Goal: Information Seeking & Learning: Learn about a topic

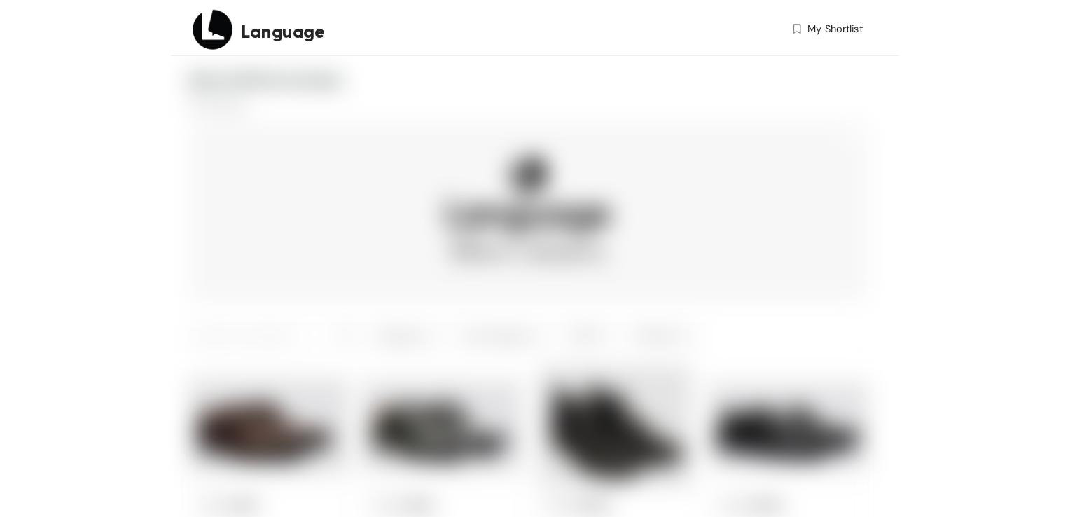
scroll to position [473, 0]
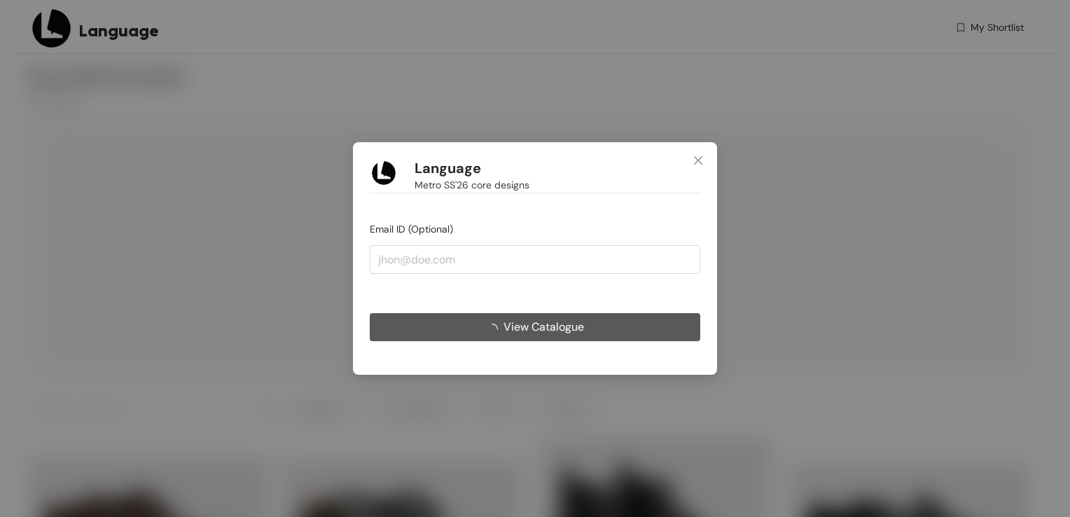
click at [662, 315] on button "View Catalogue" at bounding box center [535, 327] width 331 height 28
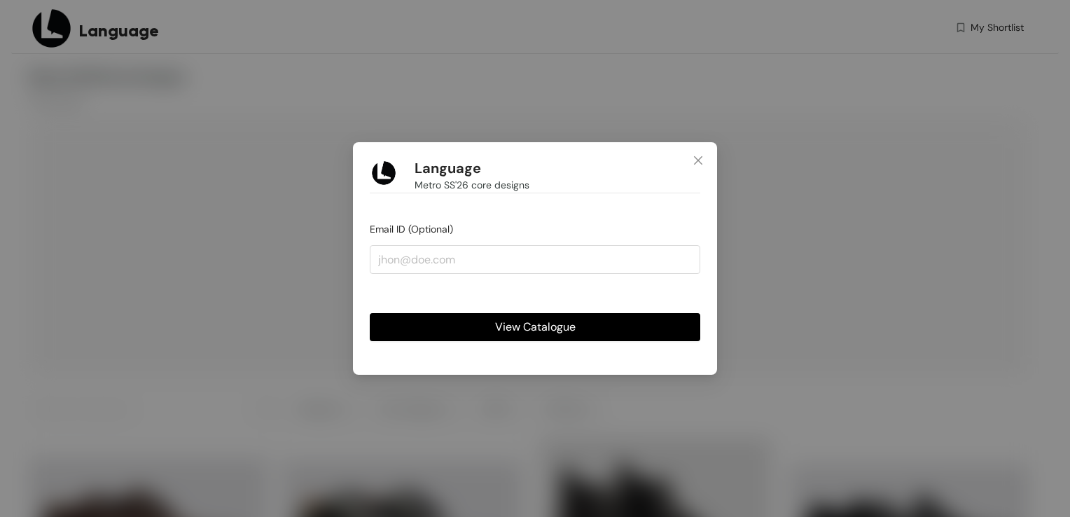
click at [648, 332] on button "View Catalogue" at bounding box center [535, 327] width 331 height 28
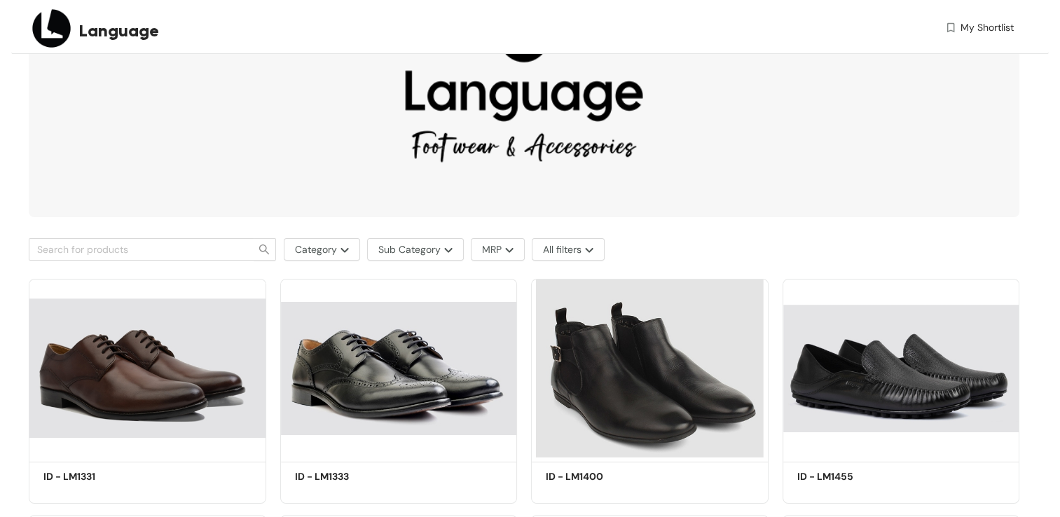
scroll to position [232, 0]
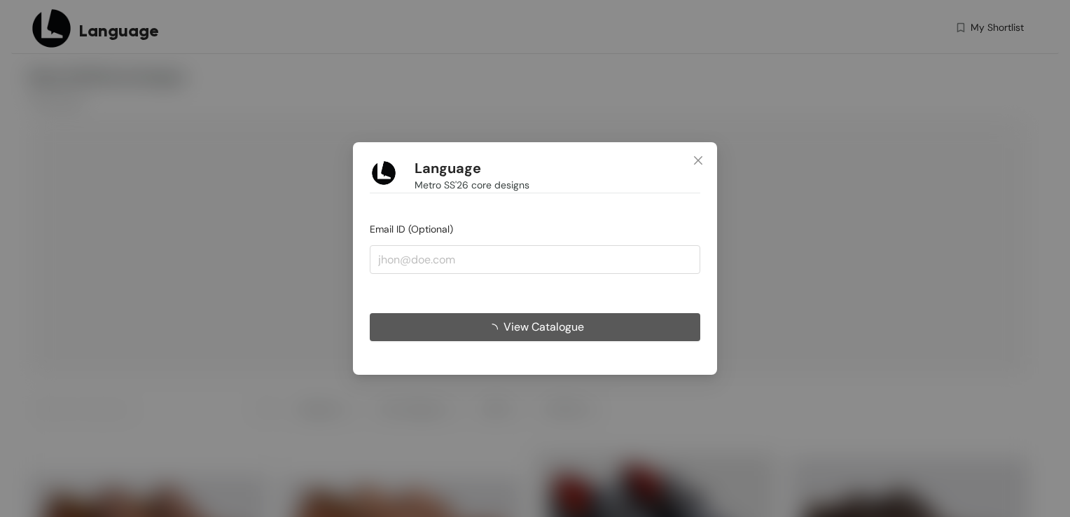
click at [531, 333] on span "View Catalogue" at bounding box center [543, 327] width 81 height 18
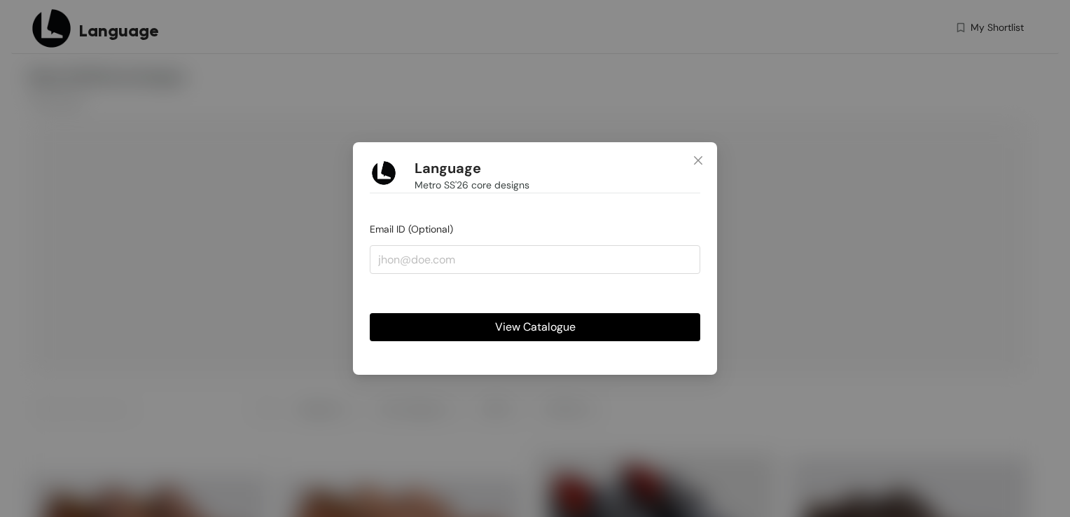
click at [539, 326] on span "View Catalogue" at bounding box center [535, 327] width 81 height 18
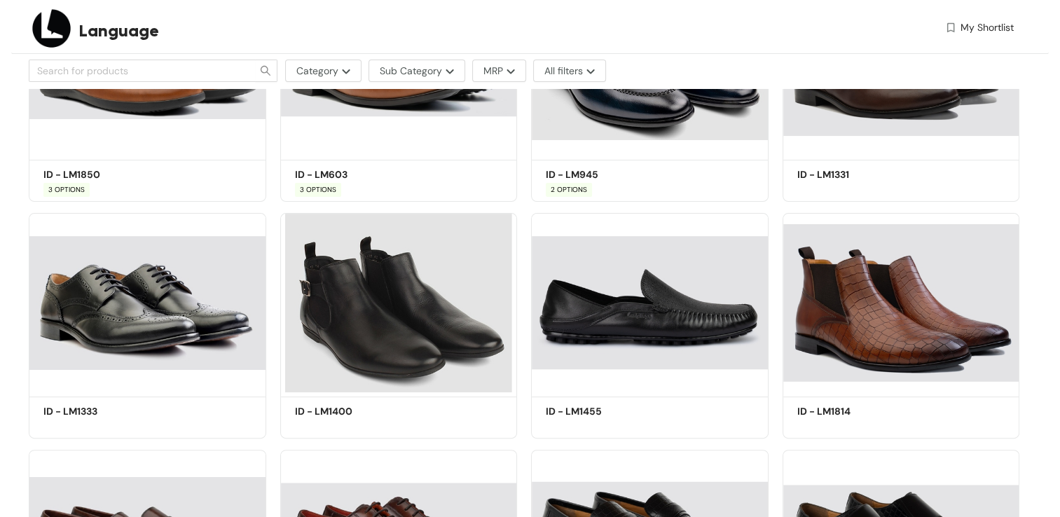
scroll to position [443, 0]
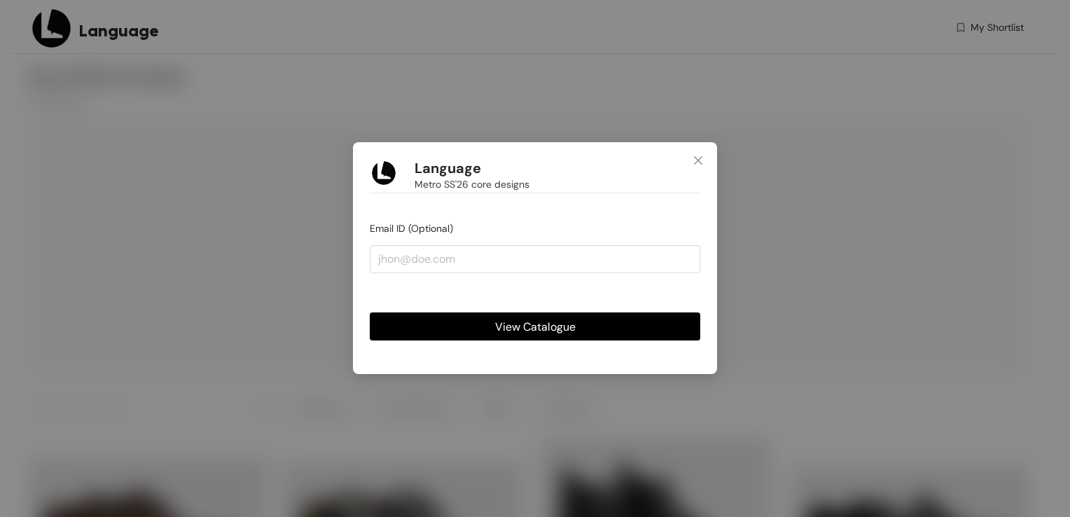
click at [571, 318] on div "Language Metro SS'26 core designs Email ID (Optional) View Catalogue" at bounding box center [535, 258] width 1070 height 517
click at [566, 328] on div "Language Metro SS'26 core designs Email ID (Optional) View Catalogue" at bounding box center [535, 258] width 1070 height 517
click at [518, 333] on div "Language Metro SS'26 core designs Email ID (Optional) View Catalogue" at bounding box center [535, 258] width 1070 height 517
click at [519, 334] on div "Language Metro SS'26 core designs Email ID (Optional) View Catalogue" at bounding box center [535, 258] width 1070 height 517
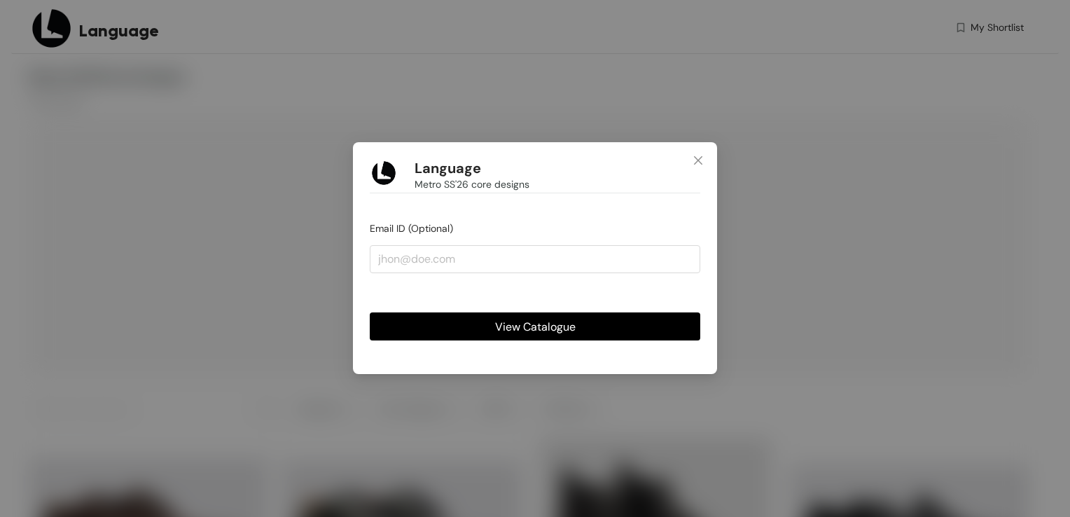
click at [521, 332] on div "Language Metro SS'26 core designs Email ID (Optional) View Catalogue" at bounding box center [535, 258] width 1070 height 517
click at [504, 315] on button "View Catalogue" at bounding box center [535, 327] width 331 height 28
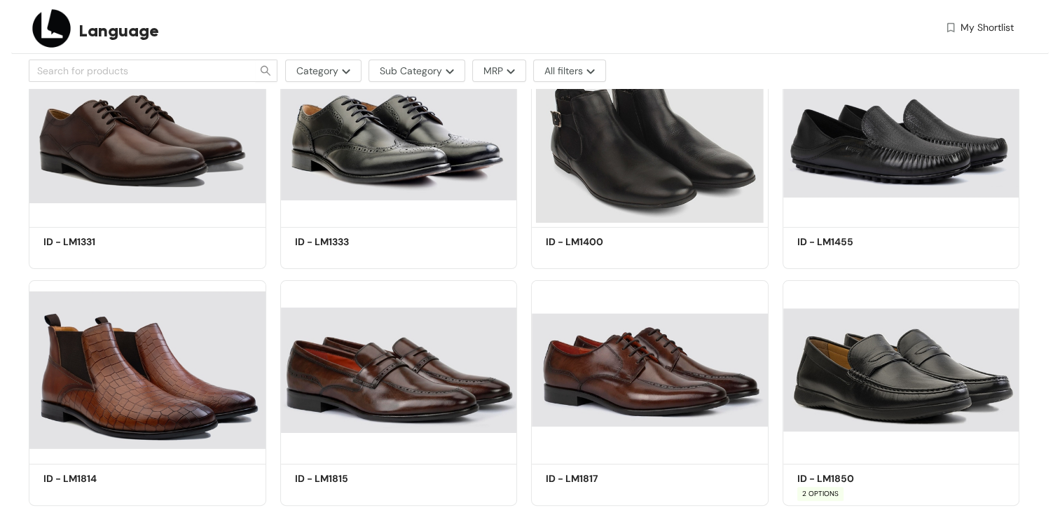
scroll to position [378, 0]
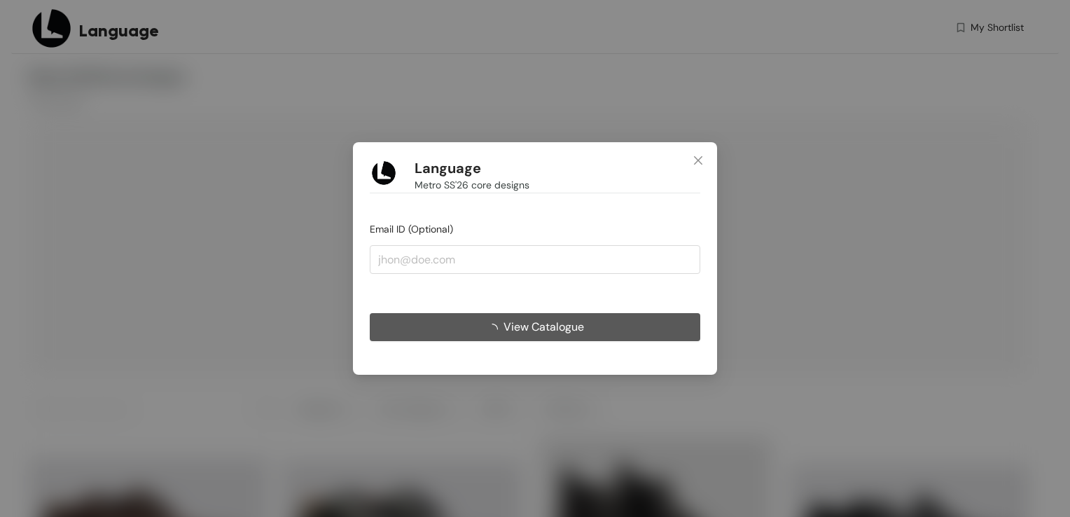
click at [590, 324] on button "View Catalogue" at bounding box center [535, 327] width 331 height 28
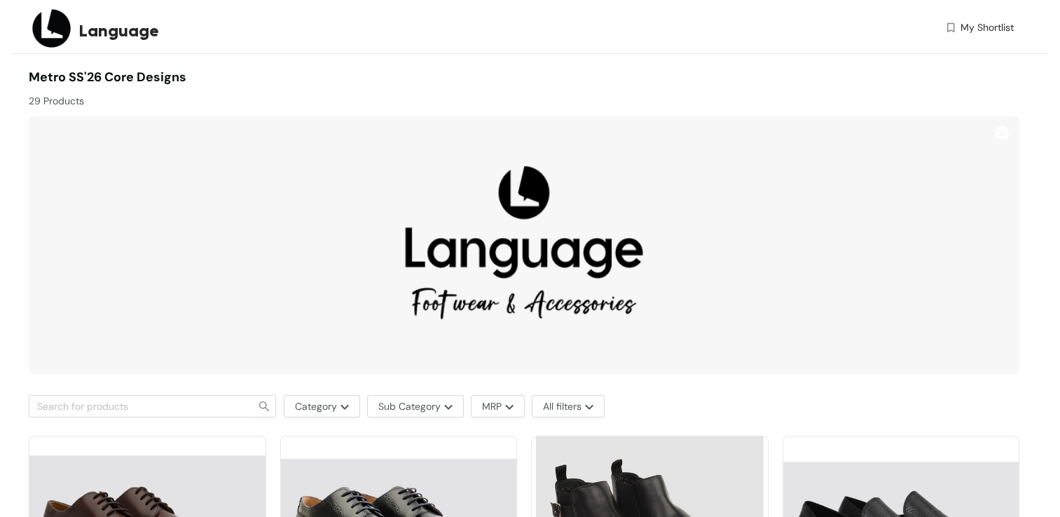
click at [590, 324] on img at bounding box center [524, 245] width 990 height 258
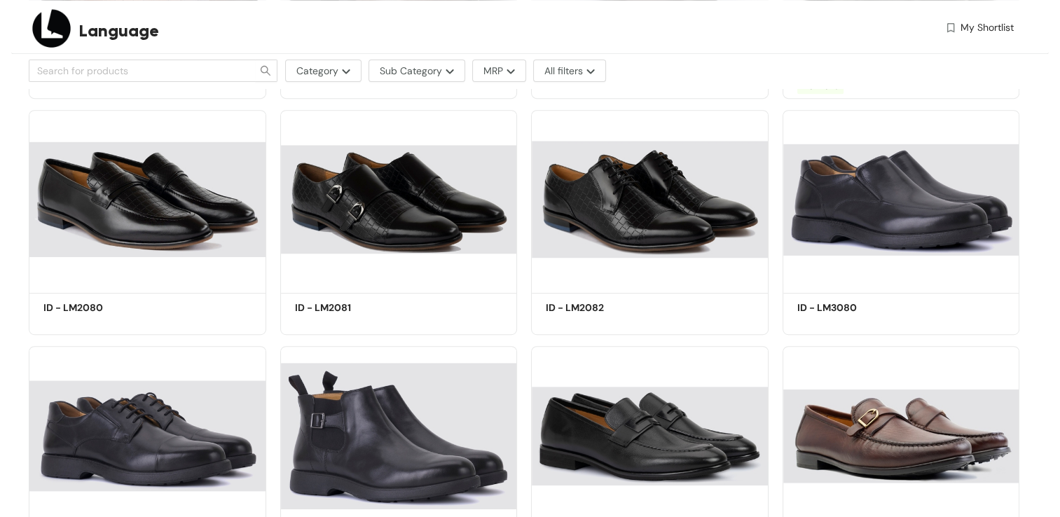
scroll to position [618, 0]
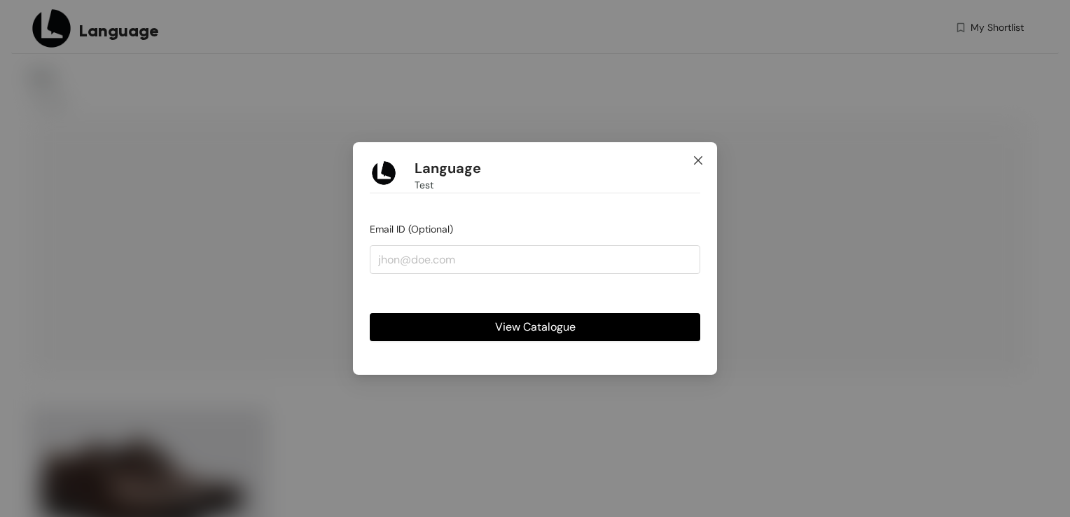
click at [700, 161] on icon "close" at bounding box center [698, 160] width 11 height 11
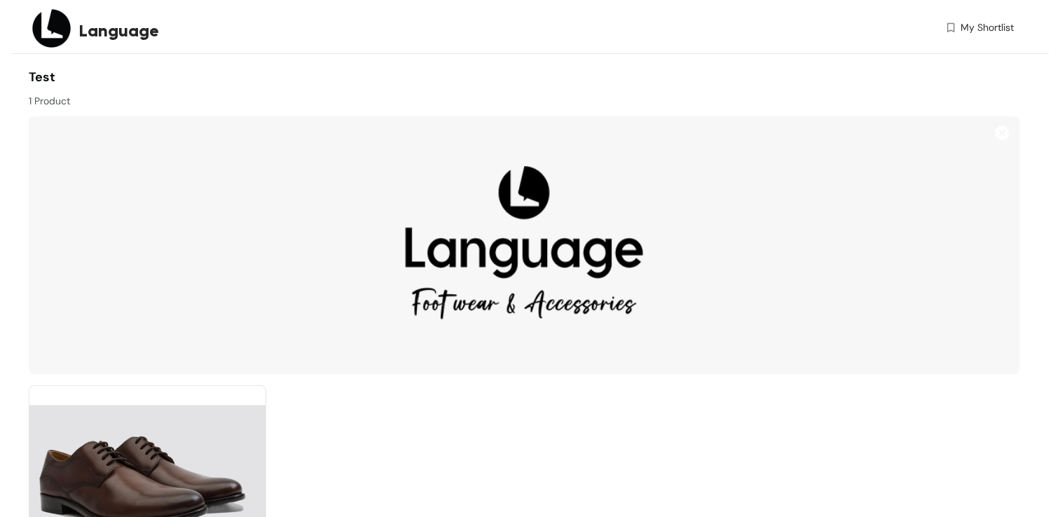
scroll to position [138, 0]
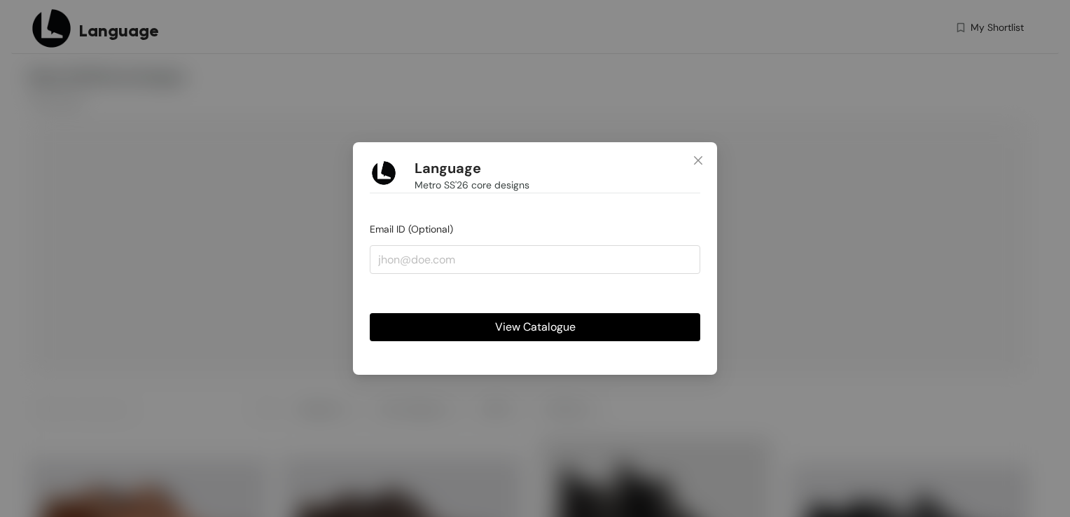
click at [522, 328] on span "View Catalogue" at bounding box center [535, 327] width 81 height 18
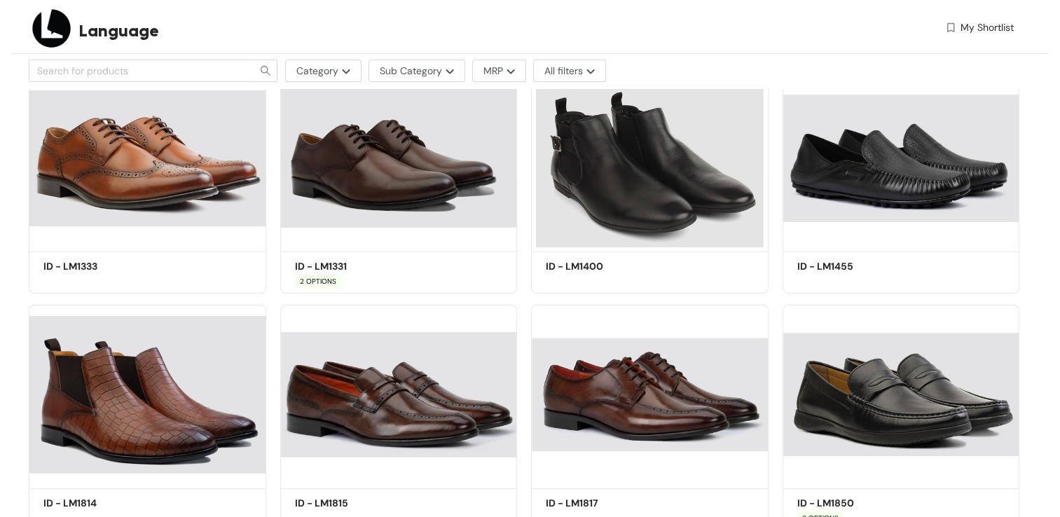
scroll to position [352, 0]
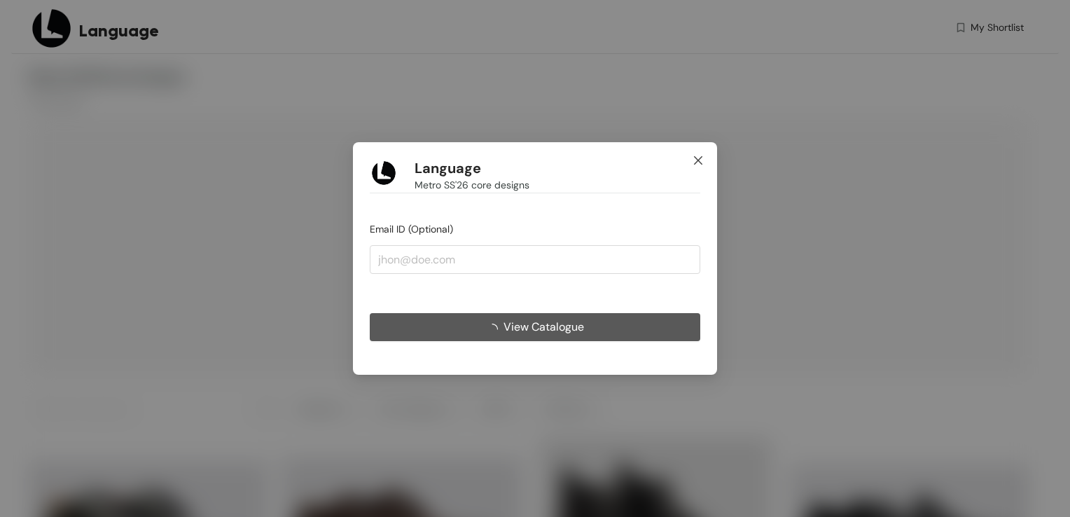
click at [707, 163] on span "Close" at bounding box center [698, 161] width 38 height 38
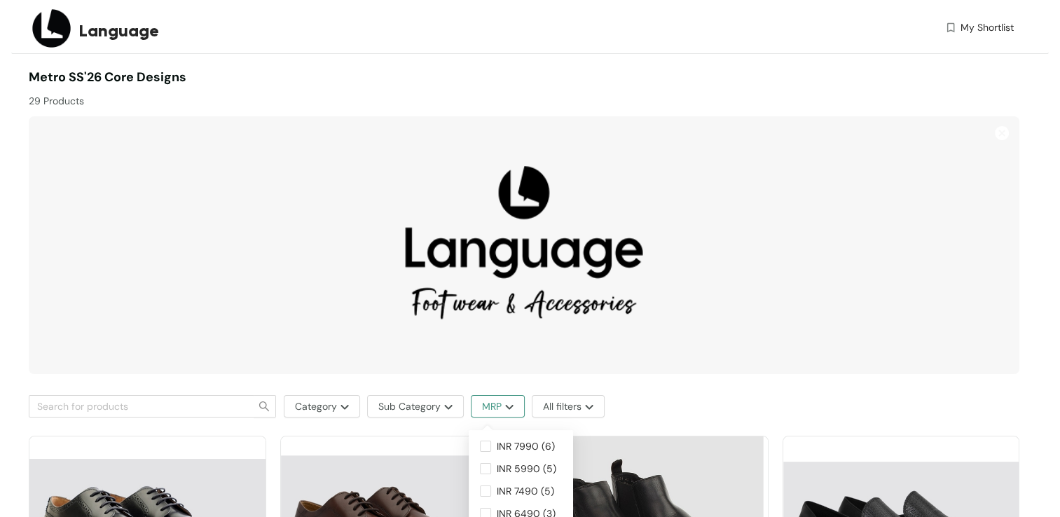
click at [485, 396] on button "MRP" at bounding box center [498, 406] width 54 height 22
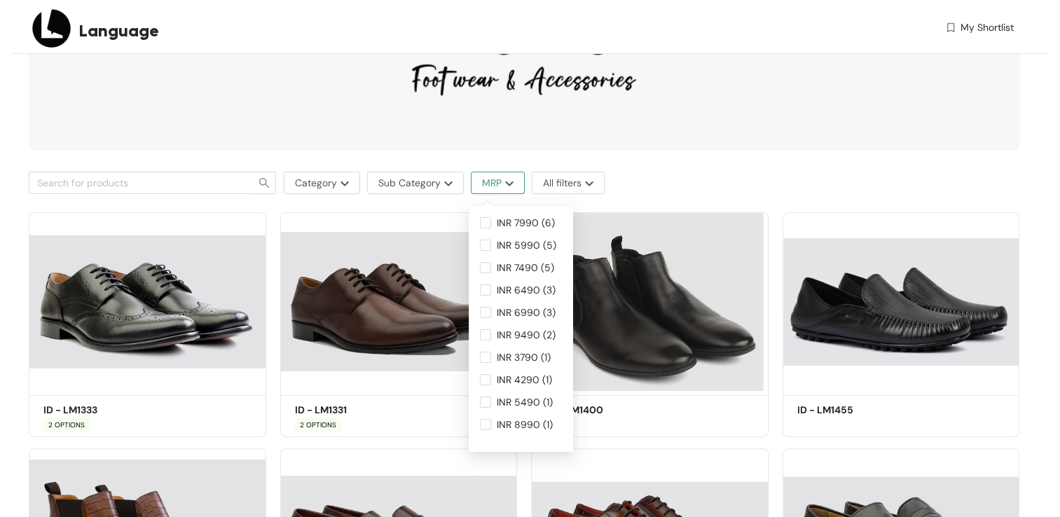
scroll to position [230, 0]
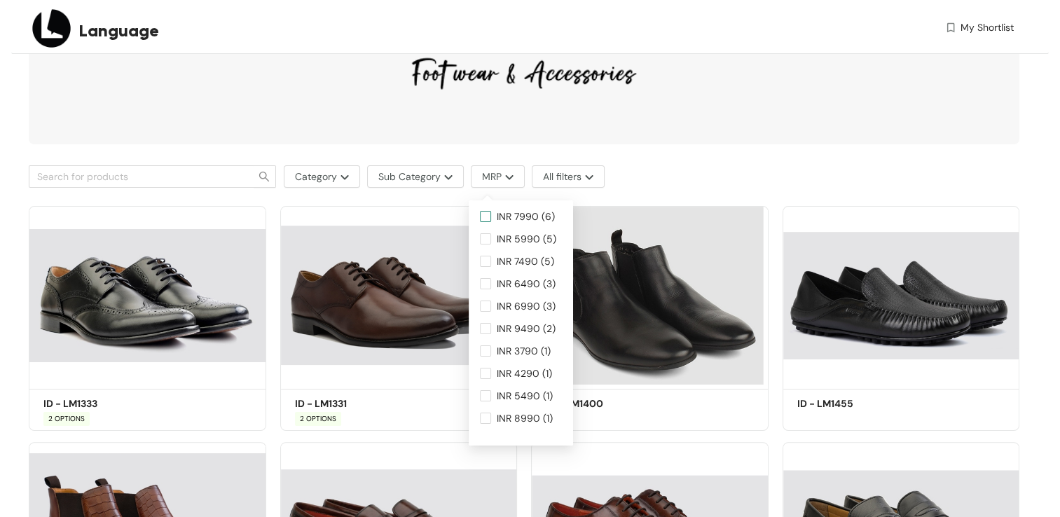
click at [486, 217] on input "INR 7990 (6)" at bounding box center [485, 216] width 11 height 11
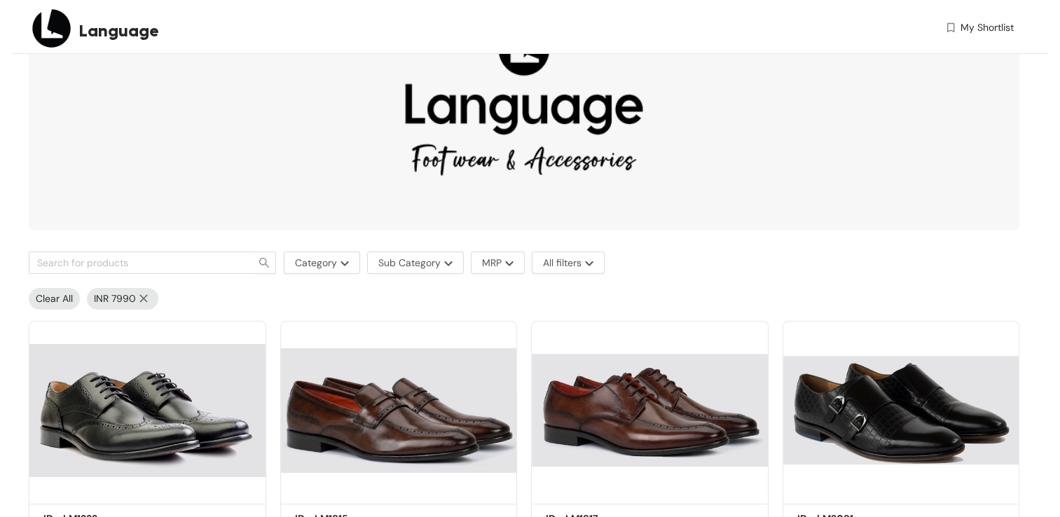
scroll to position [130, 0]
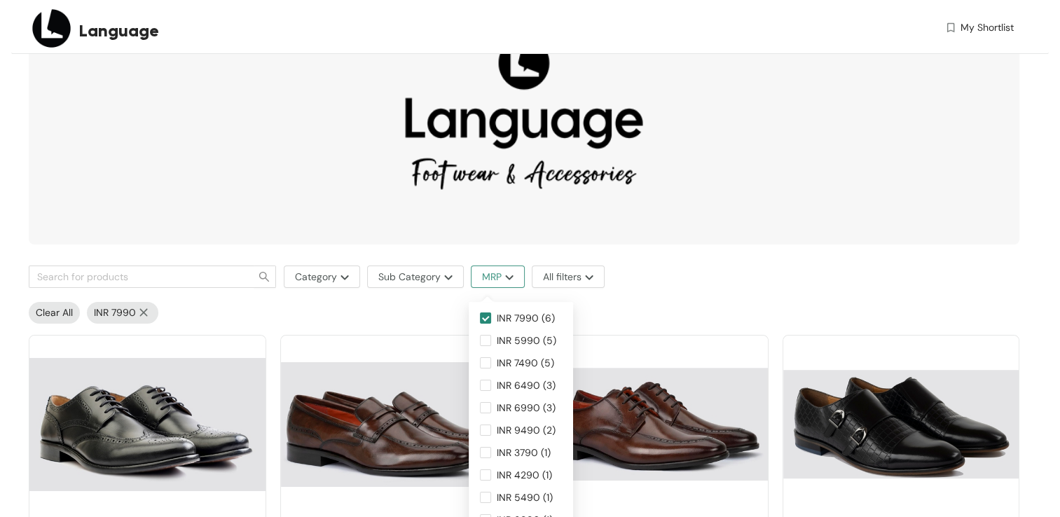
click at [494, 275] on span "MRP" at bounding box center [492, 276] width 20 height 15
click at [487, 318] on input "INR 7990 (6)" at bounding box center [485, 317] width 11 height 11
checkbox input "false"
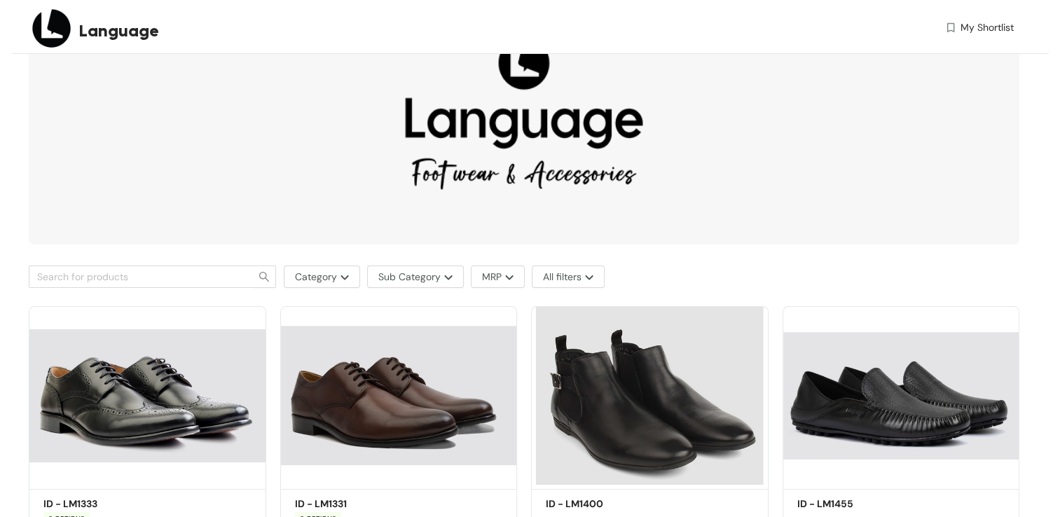
click at [674, 273] on div "Category Sub Category MRP All filters" at bounding box center [524, 276] width 990 height 22
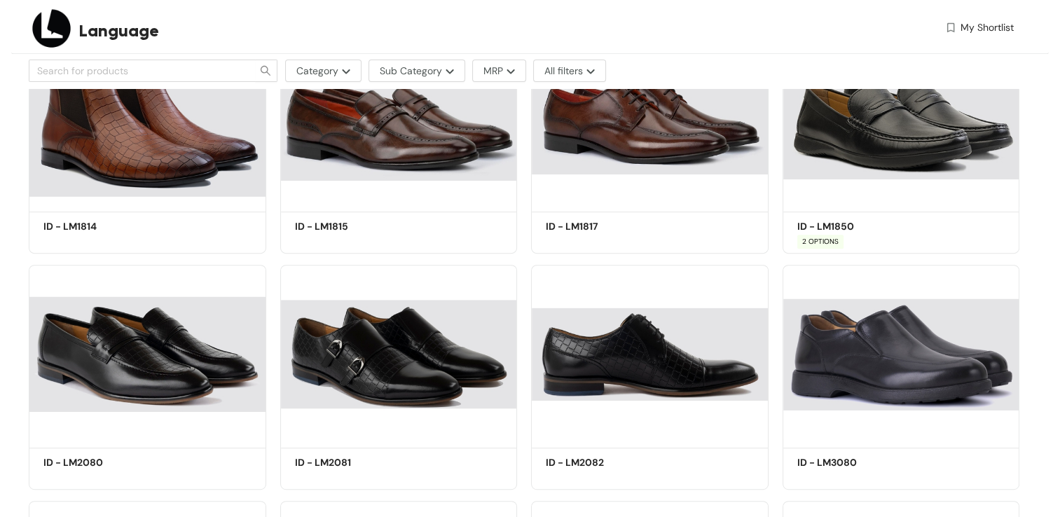
scroll to position [622, 0]
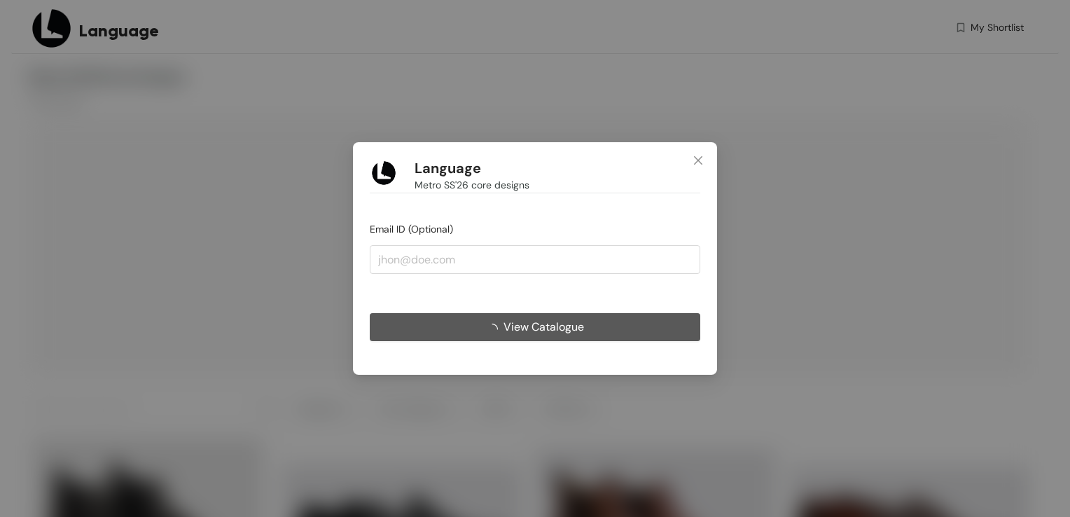
click at [560, 331] on span "View Catalogue" at bounding box center [543, 327] width 81 height 18
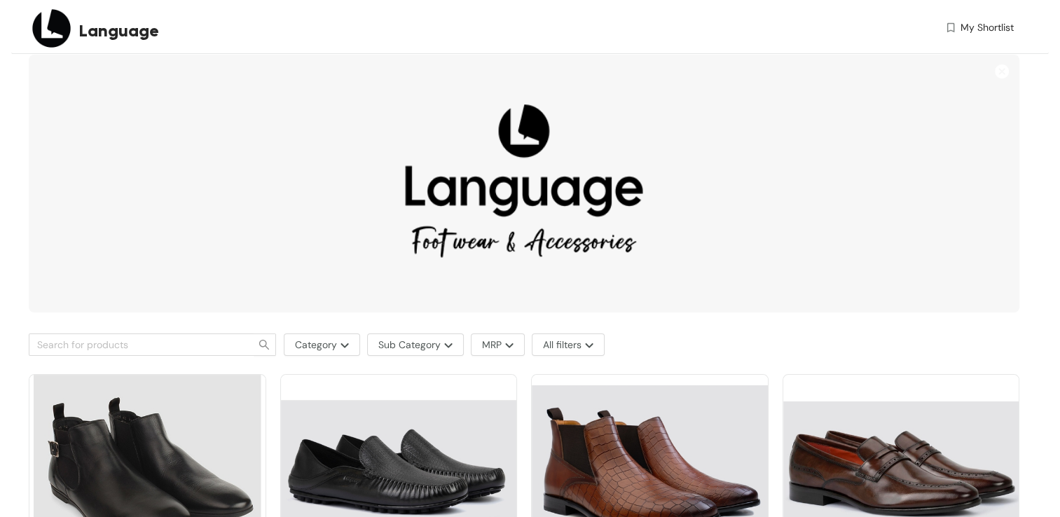
scroll to position [43, 0]
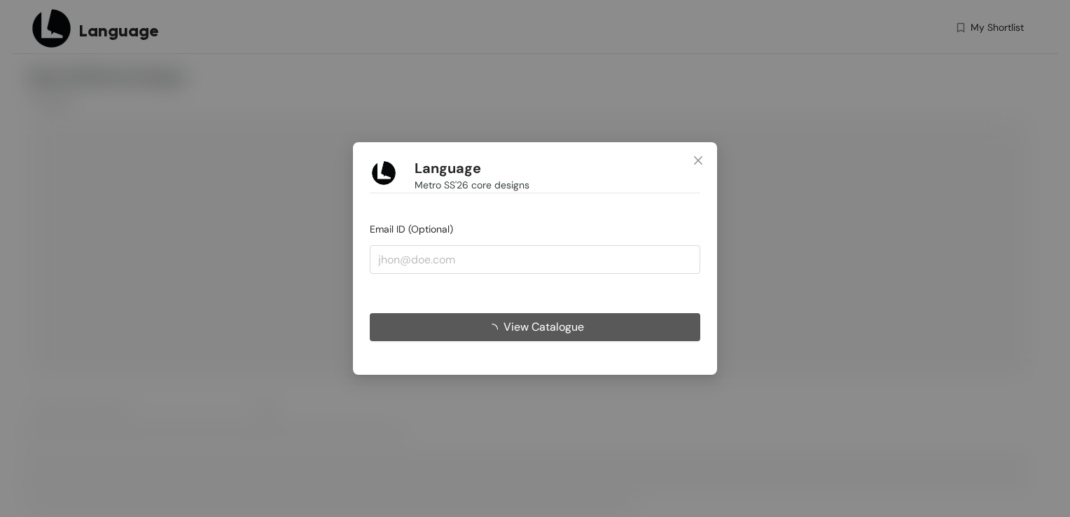
click at [620, 325] on button "View Catalogue" at bounding box center [535, 327] width 331 height 28
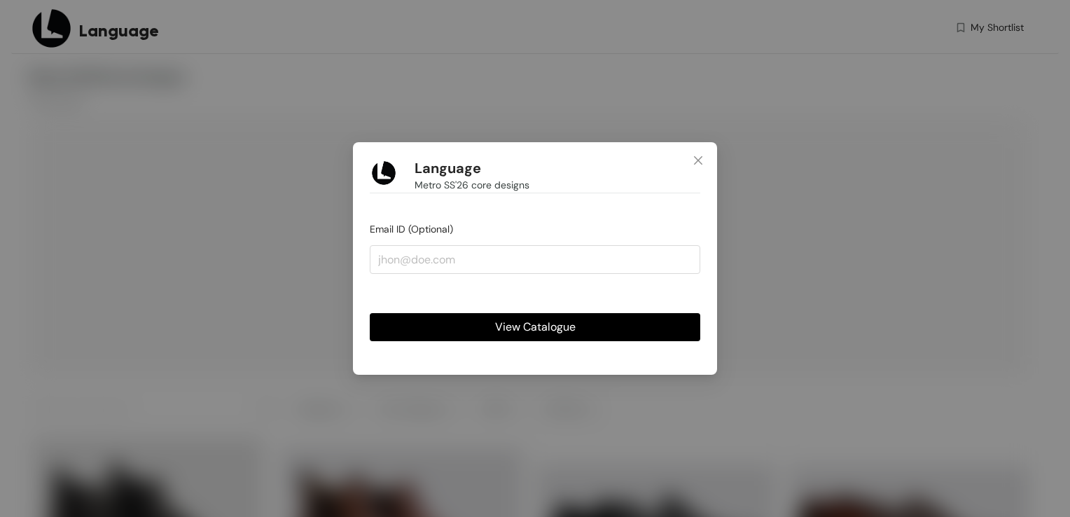
click at [620, 325] on button "View Catalogue" at bounding box center [535, 327] width 331 height 28
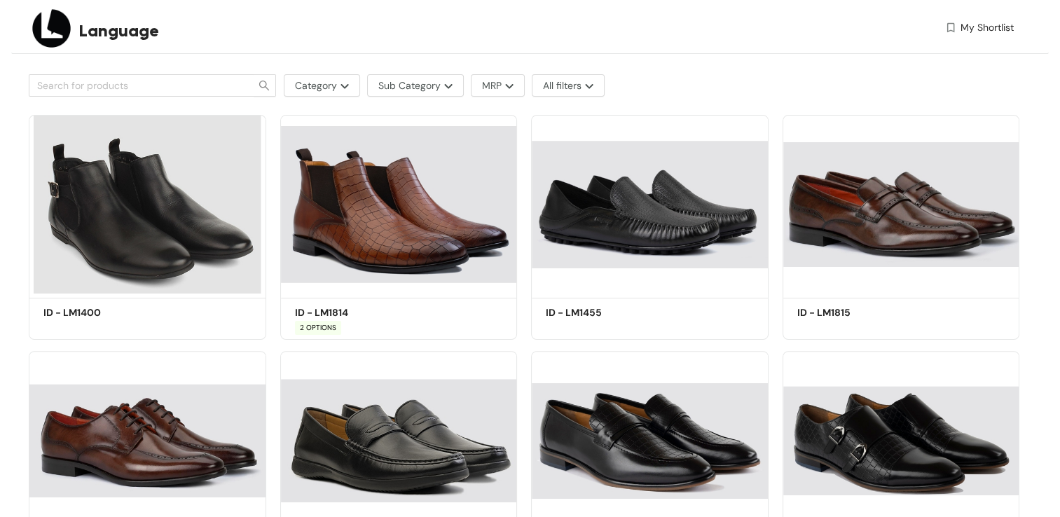
scroll to position [321, 0]
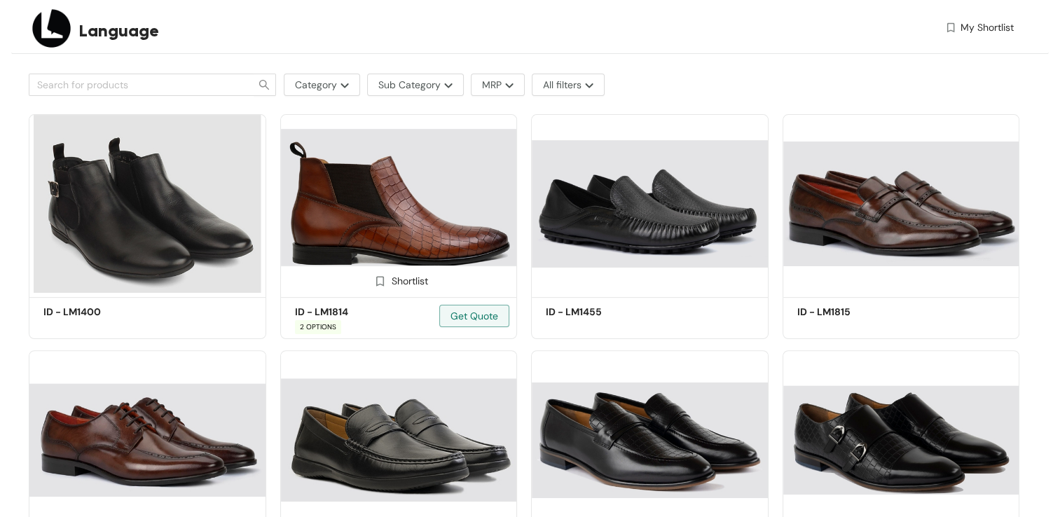
click at [321, 332] on span "2 OPTIONS" at bounding box center [318, 327] width 46 height 14
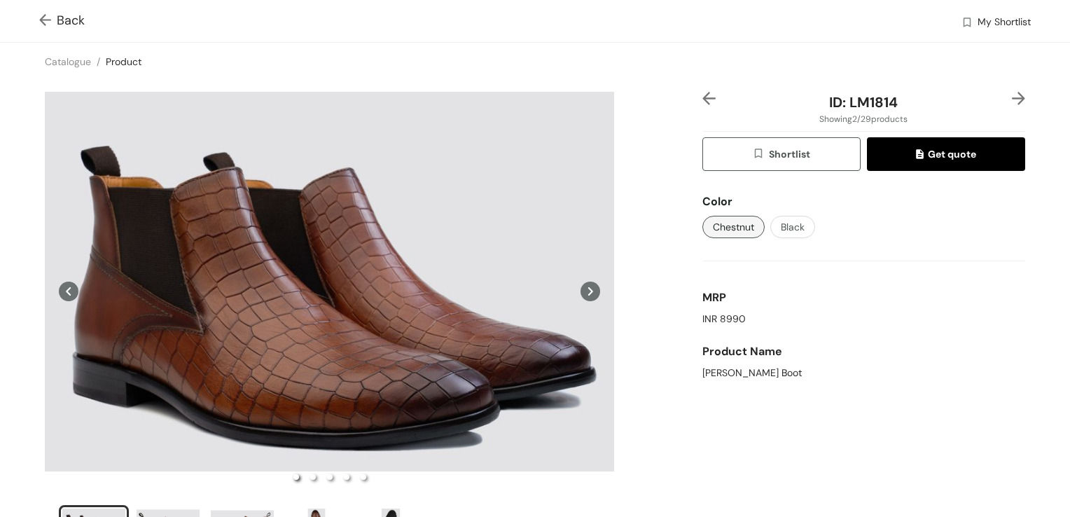
click at [67, 26] on span "Back" at bounding box center [62, 20] width 46 height 19
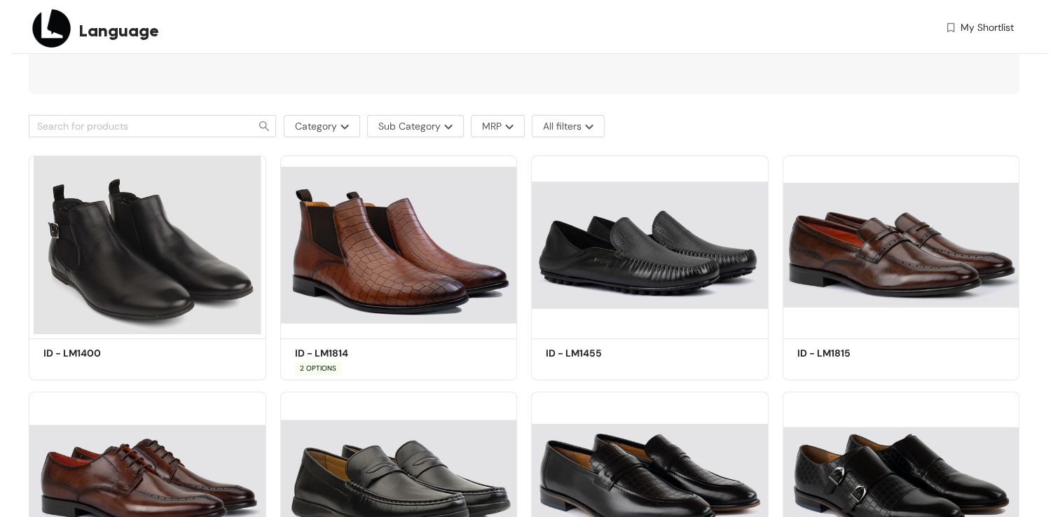
scroll to position [321, 0]
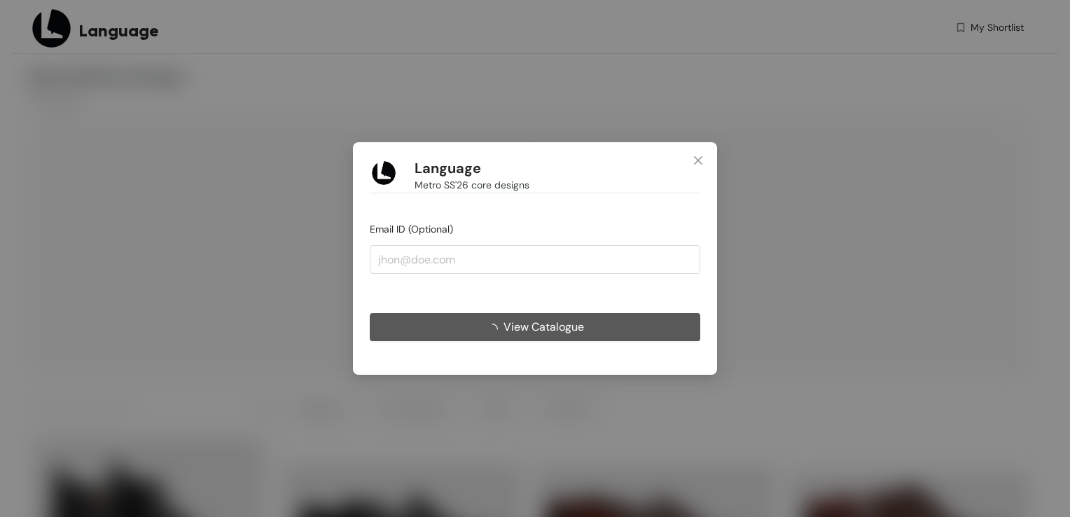
click at [597, 326] on button "View Catalogue" at bounding box center [535, 327] width 331 height 28
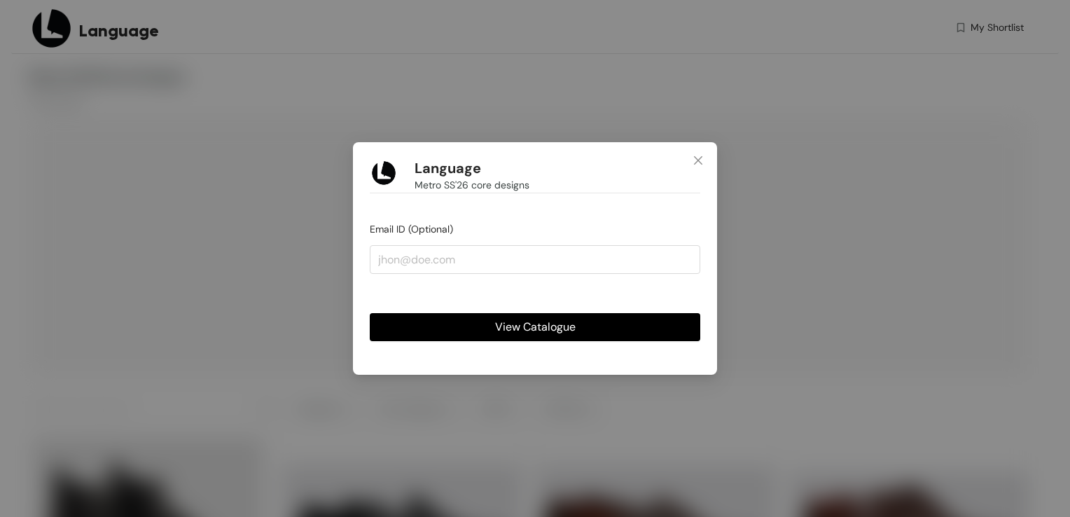
click at [547, 338] on button "View Catalogue" at bounding box center [535, 327] width 331 height 28
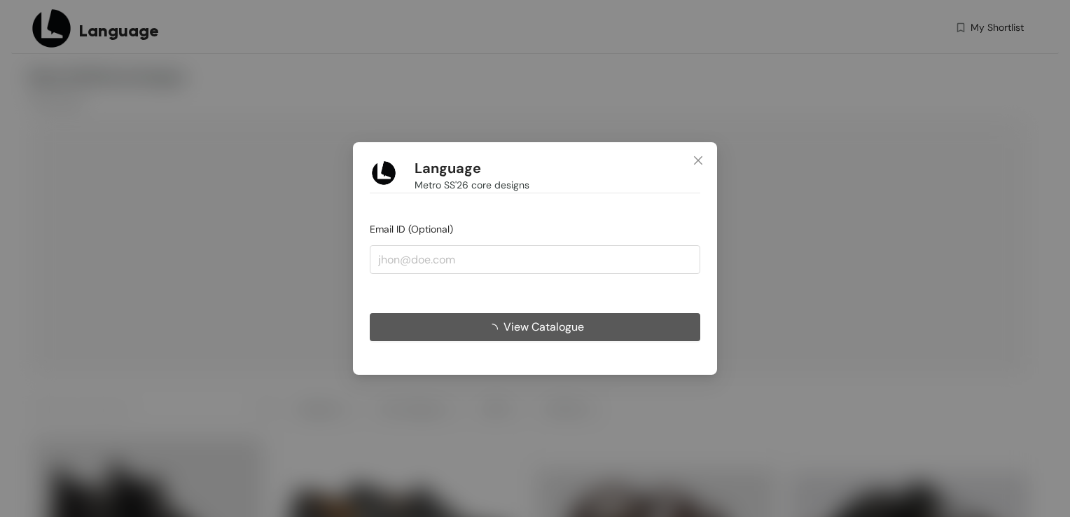
click at [585, 330] on button "View Catalogue" at bounding box center [535, 327] width 331 height 28
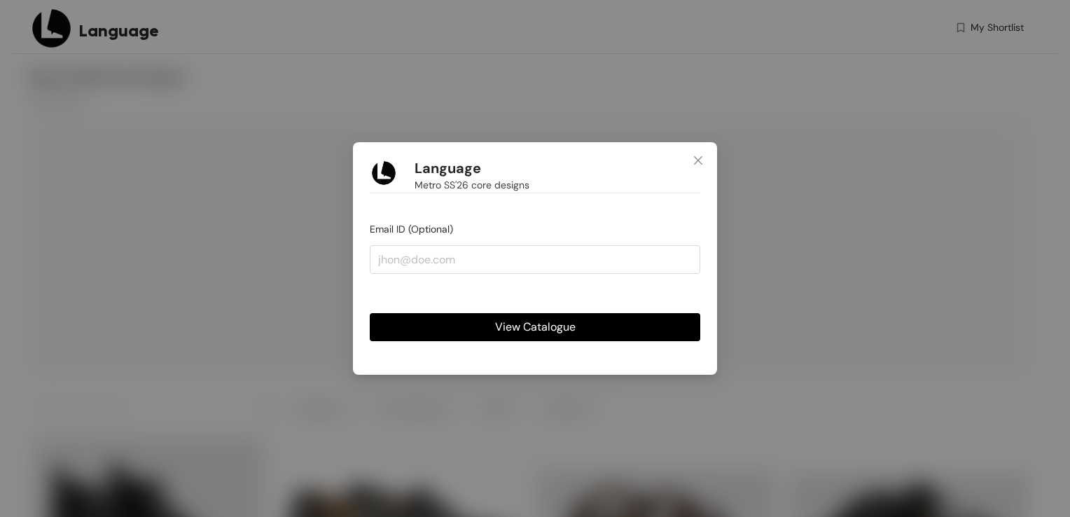
click at [585, 330] on button "View Catalogue" at bounding box center [535, 327] width 331 height 28
